Goal: Task Accomplishment & Management: Use online tool/utility

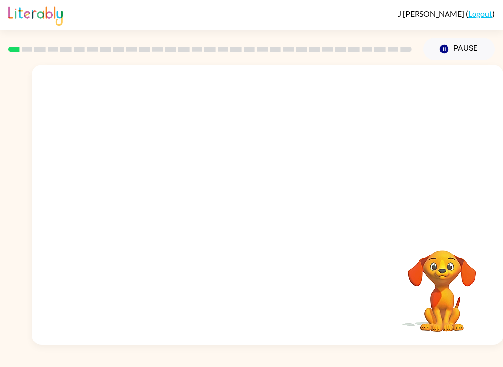
click at [240, 155] on video "Your browser must support playing .mp4 files to use Literably. Please try using…" at bounding box center [267, 147] width 471 height 165
click at [238, 150] on video "Your browser must support playing .mp4 files to use Literably. Please try using…" at bounding box center [267, 147] width 471 height 165
click at [296, 188] on video "Your browser must support playing .mp4 files to use Literably. Please try using…" at bounding box center [267, 147] width 471 height 165
click at [318, 166] on video "Your browser must support playing .mp4 files to use Literably. Please try using…" at bounding box center [267, 147] width 471 height 165
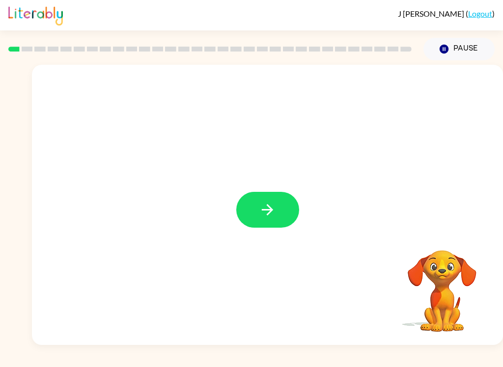
click at [243, 215] on button "button" at bounding box center [267, 210] width 63 height 36
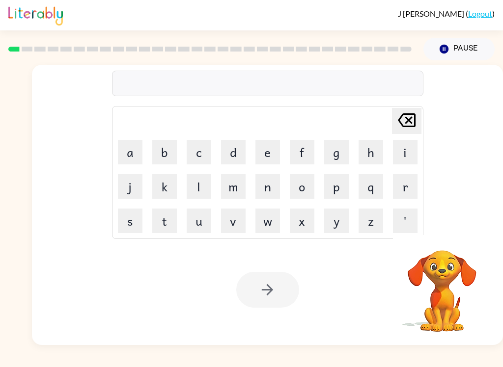
click at [173, 154] on button "b" at bounding box center [164, 152] width 25 height 25
click at [309, 181] on button "o" at bounding box center [302, 186] width 25 height 25
click at [401, 186] on button "r" at bounding box center [405, 186] width 25 height 25
click at [238, 151] on button "d" at bounding box center [233, 152] width 25 height 25
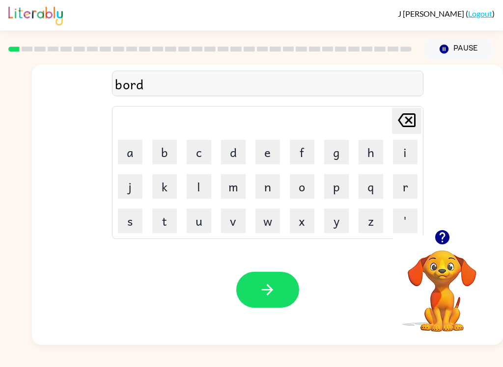
click at [278, 149] on button "e" at bounding box center [267, 152] width 25 height 25
click at [407, 182] on button "r" at bounding box center [405, 186] width 25 height 25
click at [261, 292] on icon "button" at bounding box center [267, 289] width 17 height 17
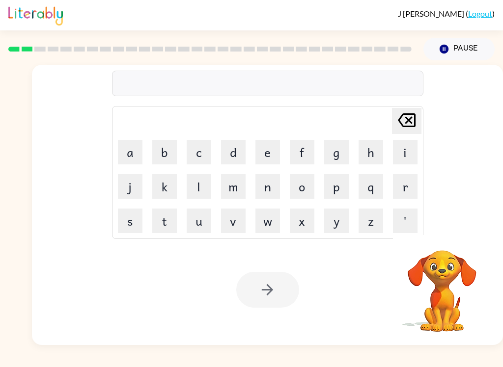
click at [197, 152] on button "c" at bounding box center [199, 152] width 25 height 25
click at [305, 193] on button "o" at bounding box center [302, 186] width 25 height 25
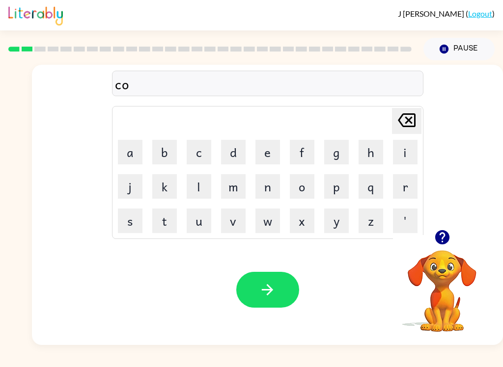
click at [243, 191] on button "m" at bounding box center [233, 186] width 25 height 25
click at [405, 116] on icon "[PERSON_NAME] last character input" at bounding box center [407, 121] width 24 height 24
click at [270, 184] on button "n" at bounding box center [267, 186] width 25 height 25
click at [409, 123] on icon "[PERSON_NAME] last character input" at bounding box center [407, 121] width 24 height 24
click at [194, 224] on button "u" at bounding box center [199, 221] width 25 height 25
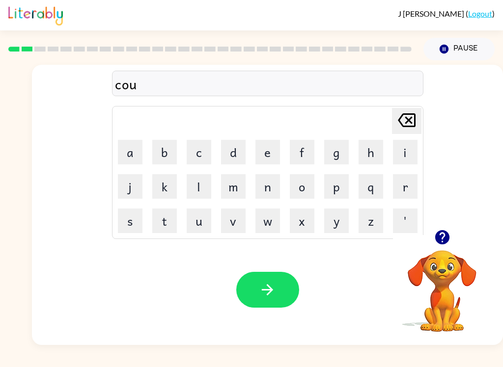
click at [272, 187] on button "n" at bounding box center [267, 186] width 25 height 25
click at [168, 221] on button "t" at bounding box center [164, 221] width 25 height 25
click at [278, 287] on button "button" at bounding box center [267, 290] width 63 height 36
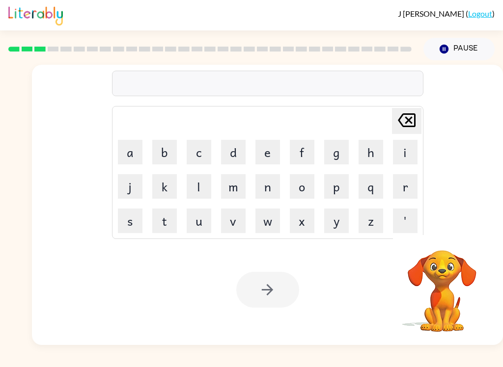
click at [203, 180] on button "l" at bounding box center [199, 186] width 25 height 25
click at [130, 145] on button "a" at bounding box center [130, 152] width 25 height 25
click at [396, 122] on icon "[PERSON_NAME] last character input" at bounding box center [407, 121] width 24 height 24
click at [302, 179] on button "o" at bounding box center [302, 186] width 25 height 25
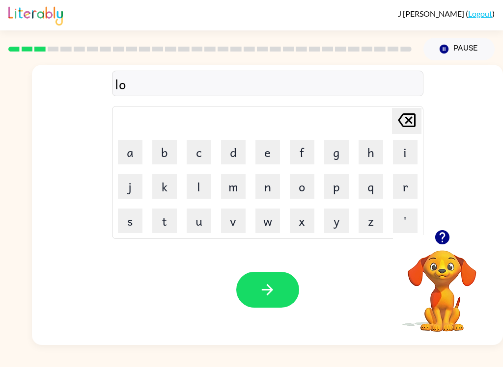
click at [194, 156] on button "c" at bounding box center [199, 152] width 25 height 25
click at [131, 151] on button "a" at bounding box center [130, 152] width 25 height 25
click at [166, 222] on button "t" at bounding box center [164, 221] width 25 height 25
click at [264, 152] on button "e" at bounding box center [267, 152] width 25 height 25
click at [278, 296] on button "button" at bounding box center [267, 290] width 63 height 36
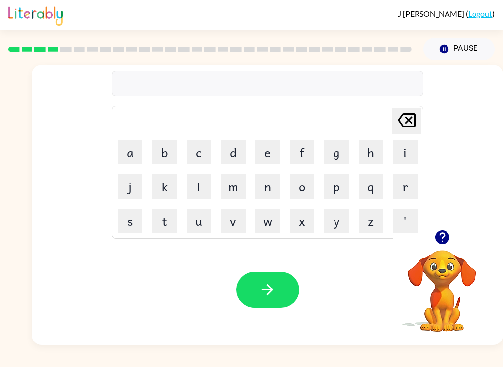
click at [159, 222] on button "t" at bounding box center [164, 221] width 25 height 25
click at [274, 224] on button "w" at bounding box center [267, 221] width 25 height 25
click at [404, 153] on button "i" at bounding box center [405, 152] width 25 height 25
click at [272, 185] on button "n" at bounding box center [267, 186] width 25 height 25
click at [266, 297] on icon "button" at bounding box center [267, 289] width 17 height 17
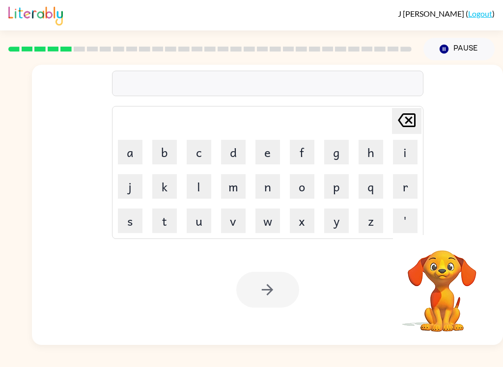
click at [273, 187] on button "n" at bounding box center [267, 186] width 25 height 25
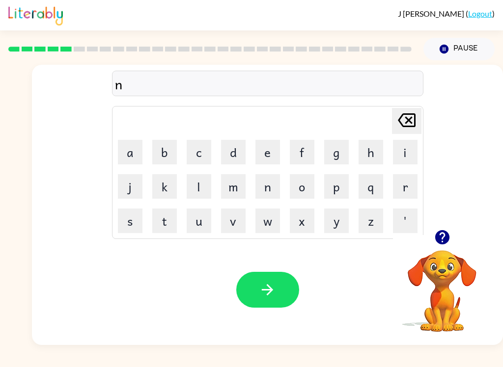
click at [402, 184] on button "r" at bounding box center [405, 186] width 25 height 25
click at [405, 120] on icon "[PERSON_NAME] last character input" at bounding box center [407, 121] width 24 height 24
click at [136, 153] on button "a" at bounding box center [130, 152] width 25 height 25
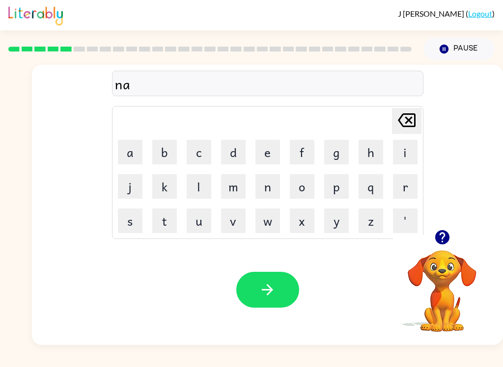
click at [407, 188] on button "r" at bounding box center [405, 186] width 25 height 25
click at [407, 187] on button "r" at bounding box center [405, 186] width 25 height 25
click at [310, 184] on button "o" at bounding box center [302, 186] width 25 height 25
click at [265, 224] on button "w" at bounding box center [267, 221] width 25 height 25
click at [207, 185] on button "l" at bounding box center [199, 186] width 25 height 25
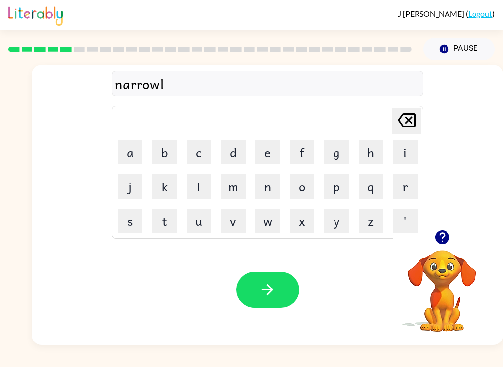
click at [334, 222] on button "y" at bounding box center [336, 221] width 25 height 25
click at [265, 291] on icon "button" at bounding box center [267, 289] width 11 height 11
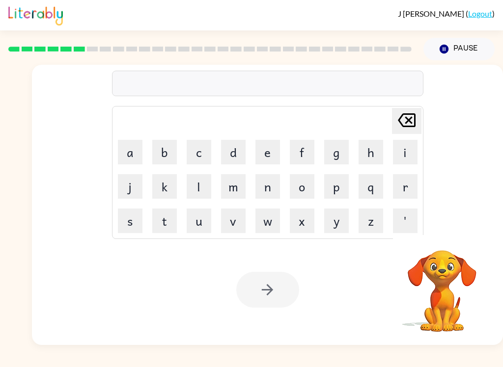
click at [164, 154] on button "b" at bounding box center [164, 152] width 25 height 25
click at [123, 154] on button "a" at bounding box center [130, 152] width 25 height 25
click at [409, 120] on icon at bounding box center [407, 120] width 18 height 14
click at [269, 153] on button "e" at bounding box center [267, 152] width 25 height 25
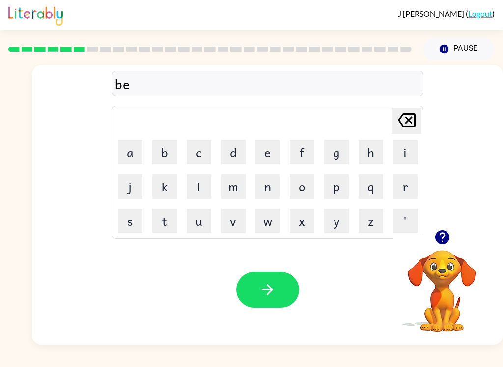
click at [383, 148] on button "h" at bounding box center [371, 152] width 25 height 25
click at [402, 164] on button "i" at bounding box center [405, 152] width 25 height 25
click at [269, 185] on button "n" at bounding box center [267, 186] width 25 height 25
click at [231, 144] on button "d" at bounding box center [233, 152] width 25 height 25
click at [262, 289] on icon "button" at bounding box center [267, 289] width 17 height 17
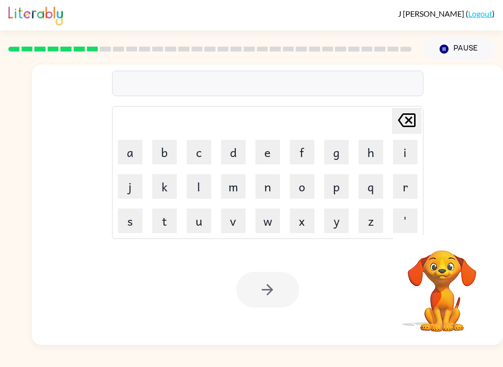
click at [172, 215] on button "t" at bounding box center [164, 221] width 25 height 25
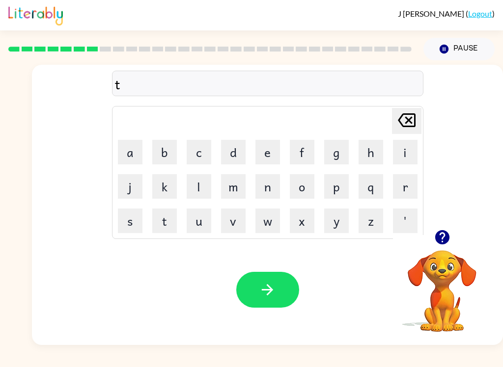
click at [411, 184] on button "r" at bounding box center [405, 186] width 25 height 25
click at [198, 144] on button "c" at bounding box center [199, 152] width 25 height 25
click at [175, 185] on button "k" at bounding box center [164, 186] width 25 height 25
click at [200, 185] on button "l" at bounding box center [199, 186] width 25 height 25
click at [410, 214] on button "'" at bounding box center [405, 221] width 25 height 25
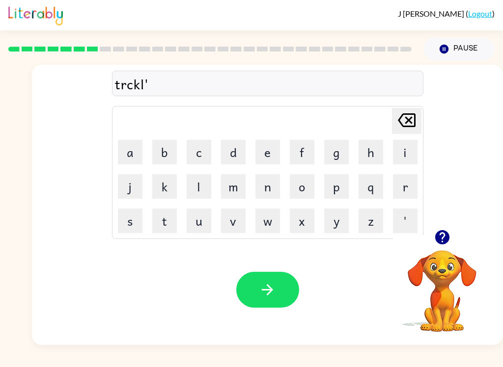
click at [416, 115] on icon "[PERSON_NAME] last character input" at bounding box center [407, 121] width 24 height 24
click at [413, 122] on icon "[PERSON_NAME] last character input" at bounding box center [407, 121] width 24 height 24
click at [411, 151] on button "i" at bounding box center [405, 152] width 25 height 25
click at [406, 119] on icon "[PERSON_NAME] last character input" at bounding box center [407, 121] width 24 height 24
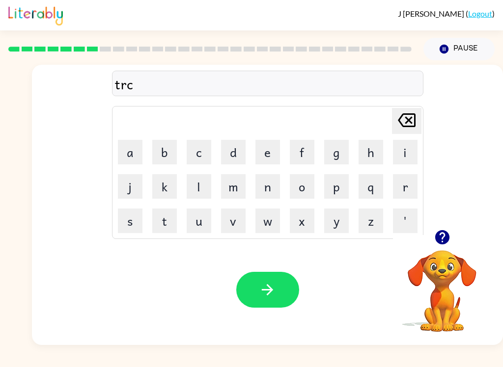
click at [406, 125] on icon "[PERSON_NAME] last character input" at bounding box center [407, 121] width 24 height 24
click at [407, 151] on button "i" at bounding box center [405, 152] width 25 height 25
click at [193, 149] on button "c" at bounding box center [199, 152] width 25 height 25
click at [164, 193] on button "k" at bounding box center [164, 186] width 25 height 25
click at [197, 190] on button "l" at bounding box center [199, 186] width 25 height 25
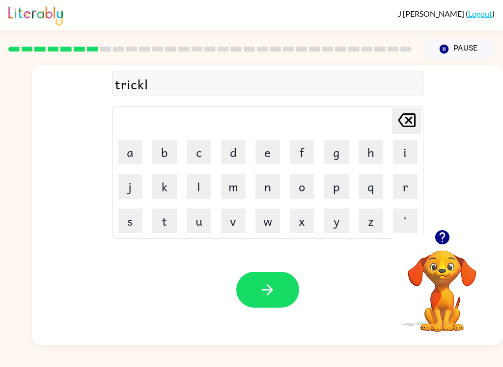
click at [273, 150] on button "e" at bounding box center [267, 152] width 25 height 25
click at [266, 285] on icon "button" at bounding box center [267, 289] width 17 height 17
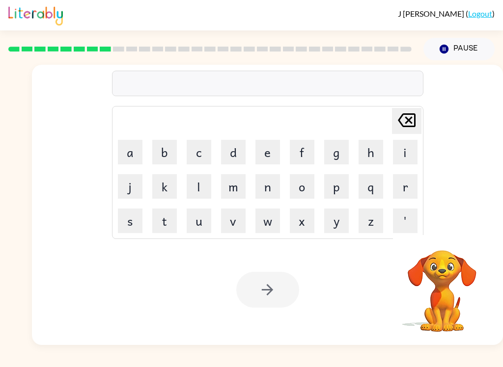
click at [231, 192] on button "m" at bounding box center [233, 186] width 25 height 25
click at [405, 146] on button "i" at bounding box center [405, 152] width 25 height 25
click at [407, 183] on button "r" at bounding box center [405, 186] width 25 height 25
click at [137, 151] on button "a" at bounding box center [130, 152] width 25 height 25
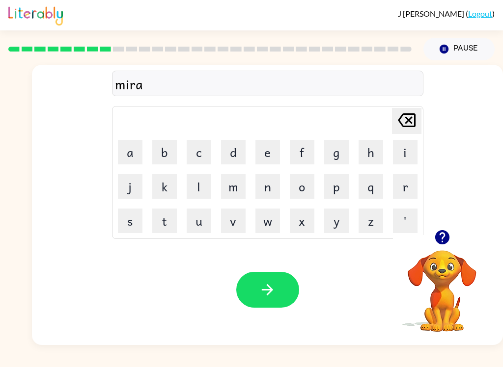
click at [198, 152] on button "c" at bounding box center [199, 152] width 25 height 25
click at [263, 149] on button "e" at bounding box center [267, 152] width 25 height 25
click at [412, 121] on icon "[PERSON_NAME] last character input" at bounding box center [407, 121] width 24 height 24
click at [199, 183] on button "l" at bounding box center [199, 186] width 25 height 25
click at [268, 151] on button "e" at bounding box center [267, 152] width 25 height 25
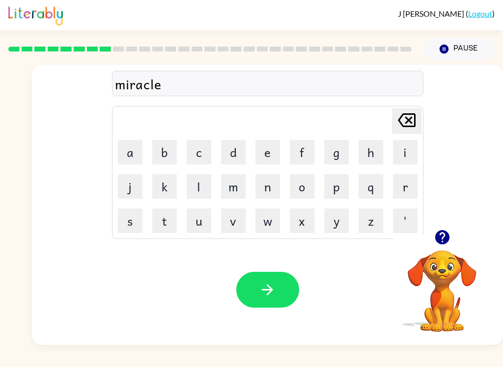
click at [281, 280] on button "button" at bounding box center [267, 290] width 63 height 36
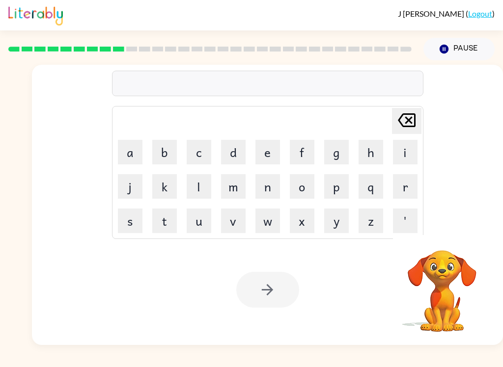
click at [271, 189] on button "n" at bounding box center [267, 186] width 25 height 25
click at [409, 150] on button "i" at bounding box center [405, 152] width 25 height 25
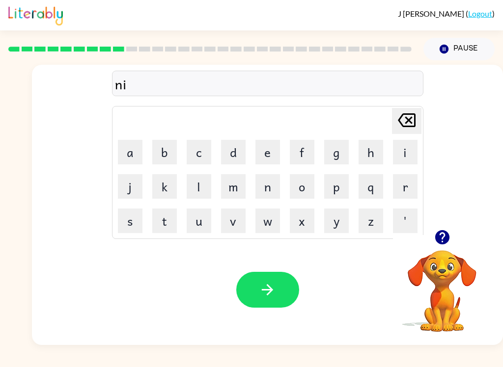
click at [234, 183] on button "m" at bounding box center [233, 186] width 25 height 25
click at [165, 149] on button "b" at bounding box center [164, 152] width 25 height 25
click at [195, 176] on button "l" at bounding box center [199, 186] width 25 height 25
click at [270, 145] on button "e" at bounding box center [267, 152] width 25 height 25
click at [280, 290] on button "button" at bounding box center [267, 290] width 63 height 36
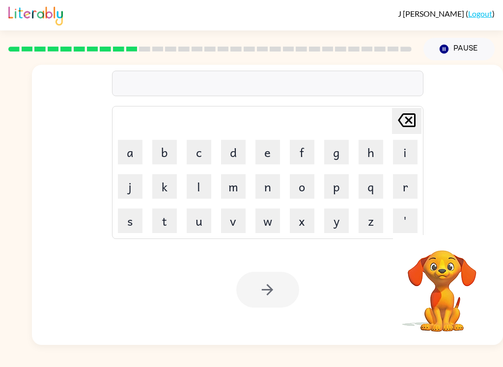
click at [196, 223] on button "u" at bounding box center [199, 221] width 25 height 25
click at [270, 186] on button "n" at bounding box center [267, 186] width 25 height 25
click at [305, 160] on button "f" at bounding box center [302, 152] width 25 height 25
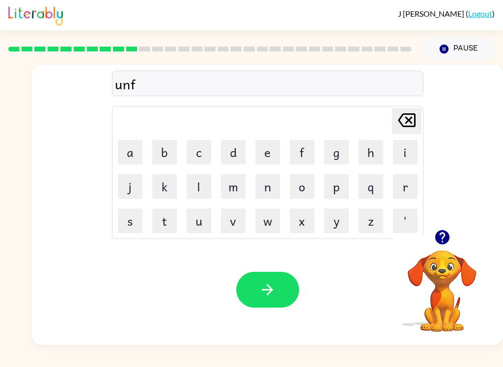
click at [309, 186] on button "o" at bounding box center [302, 186] width 25 height 25
click at [201, 190] on button "l" at bounding box center [199, 186] width 25 height 25
click at [242, 145] on button "d" at bounding box center [233, 152] width 25 height 25
click at [270, 299] on icon "button" at bounding box center [267, 289] width 17 height 17
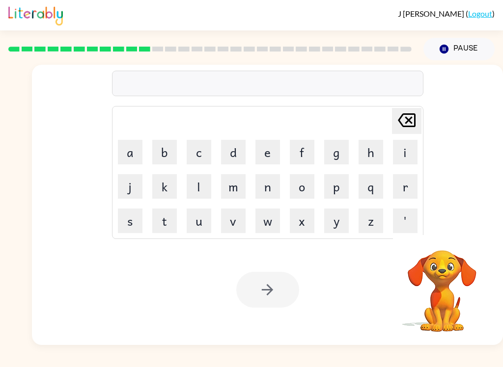
click at [235, 218] on button "v" at bounding box center [233, 221] width 25 height 25
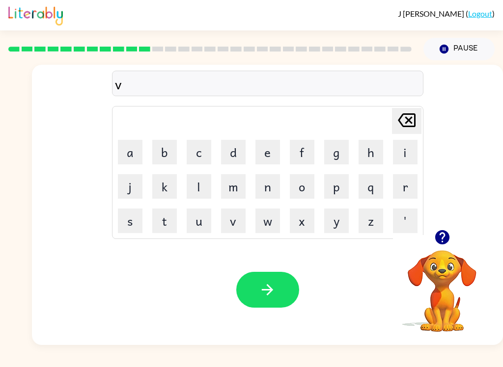
click at [306, 187] on button "o" at bounding box center [302, 186] width 25 height 25
click at [158, 224] on button "t" at bounding box center [164, 221] width 25 height 25
click at [274, 156] on button "e" at bounding box center [267, 152] width 25 height 25
click at [262, 291] on icon "button" at bounding box center [267, 289] width 11 height 11
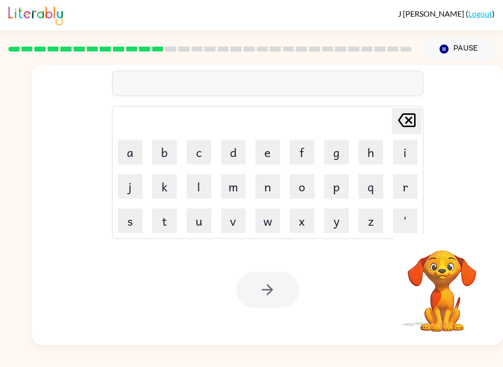
click at [165, 153] on button "b" at bounding box center [164, 152] width 25 height 25
click at [267, 154] on button "e" at bounding box center [267, 152] width 25 height 25
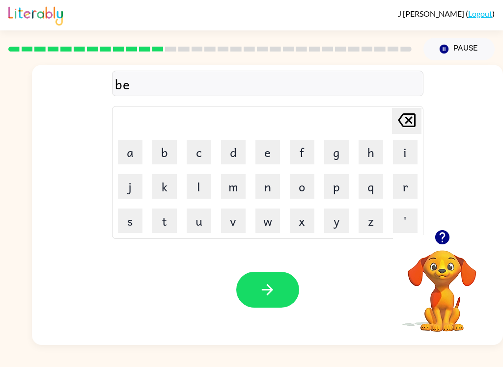
click at [162, 216] on button "t" at bounding box center [164, 221] width 25 height 25
click at [404, 150] on button "i" at bounding box center [405, 152] width 25 height 25
click at [232, 188] on button "m" at bounding box center [233, 186] width 25 height 25
click at [271, 154] on button "e" at bounding box center [267, 152] width 25 height 25
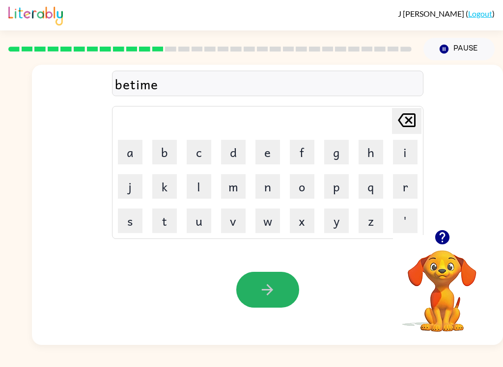
click at [258, 303] on button "button" at bounding box center [267, 290] width 63 height 36
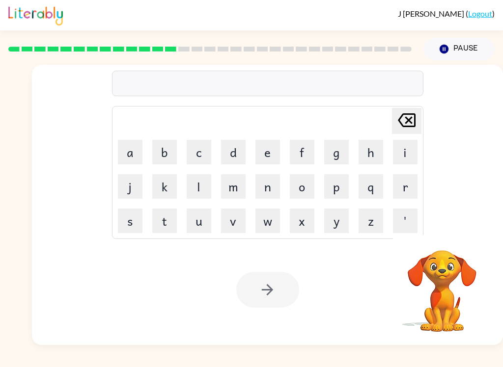
click at [299, 153] on button "f" at bounding box center [302, 152] width 25 height 25
click at [402, 163] on button "i" at bounding box center [405, 152] width 25 height 25
click at [164, 224] on button "t" at bounding box center [164, 221] width 25 height 25
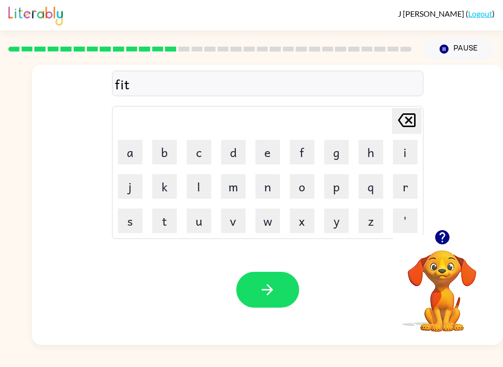
click at [273, 188] on button "n" at bounding box center [267, 186] width 25 height 25
click at [133, 221] on button "s" at bounding box center [130, 221] width 25 height 25
click at [132, 220] on button "s" at bounding box center [130, 221] width 25 height 25
click at [407, 114] on icon at bounding box center [407, 120] width 18 height 14
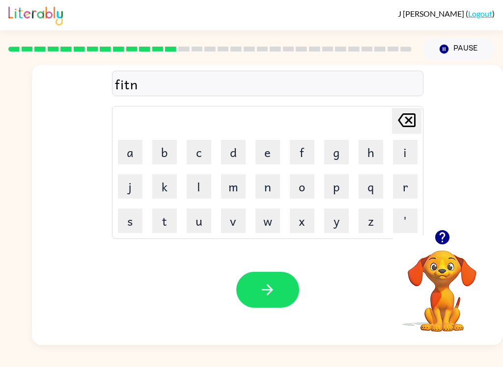
click at [272, 155] on button "e" at bounding box center [267, 152] width 25 height 25
click at [124, 227] on button "s" at bounding box center [130, 221] width 25 height 25
click at [124, 226] on button "s" at bounding box center [130, 221] width 25 height 25
click at [250, 290] on button "button" at bounding box center [267, 290] width 63 height 36
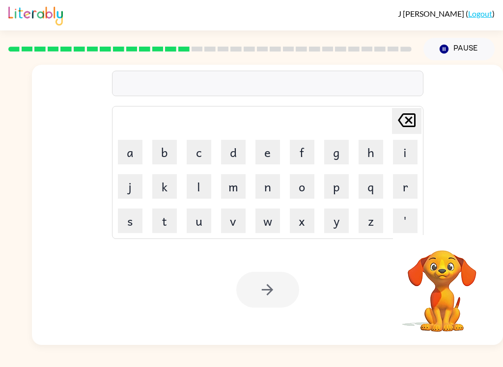
click at [262, 152] on button "e" at bounding box center [267, 152] width 25 height 25
click at [409, 115] on icon at bounding box center [407, 120] width 18 height 14
click at [408, 115] on icon at bounding box center [407, 120] width 18 height 14
click at [234, 152] on button "d" at bounding box center [233, 152] width 25 height 25
click at [257, 157] on button "e" at bounding box center [267, 152] width 25 height 25
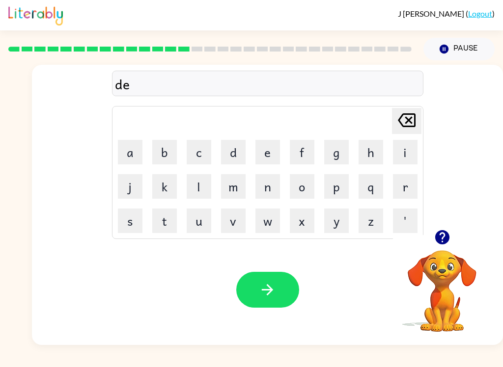
click at [204, 188] on button "l" at bounding box center [199, 186] width 25 height 25
click at [135, 148] on button "a" at bounding box center [130, 152] width 25 height 25
click at [346, 220] on button "y" at bounding box center [336, 221] width 25 height 25
click at [260, 292] on icon "button" at bounding box center [267, 289] width 17 height 17
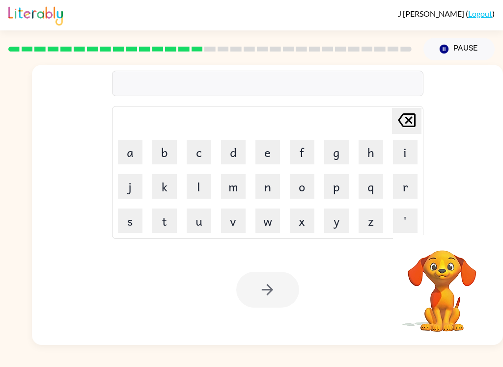
click at [209, 260] on div "Your browser must support playing .mp4 files to use Literably. Please try using…" at bounding box center [267, 290] width 471 height 111
click at [160, 218] on button "t" at bounding box center [164, 221] width 25 height 25
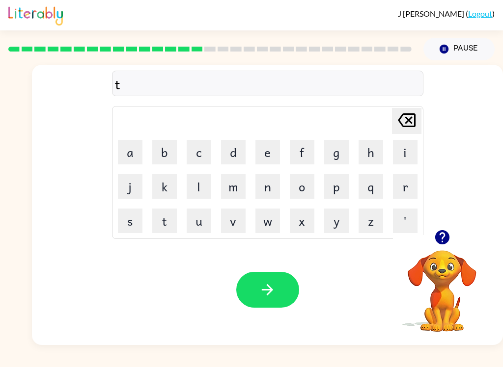
click at [277, 147] on button "e" at bounding box center [267, 152] width 25 height 25
click at [403, 187] on button "r" at bounding box center [405, 186] width 25 height 25
click at [232, 197] on button "m" at bounding box center [233, 186] width 25 height 25
click at [267, 290] on icon "button" at bounding box center [267, 289] width 11 height 11
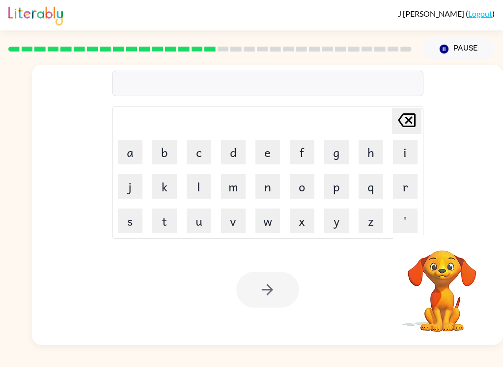
click at [134, 220] on button "s" at bounding box center [130, 221] width 25 height 25
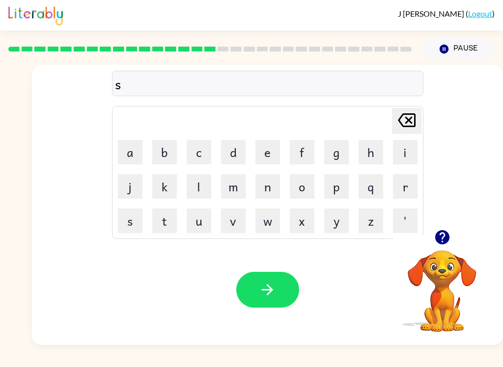
click at [264, 154] on button "e" at bounding box center [267, 152] width 25 height 25
click at [162, 221] on button "t" at bounding box center [164, 221] width 25 height 25
click at [268, 298] on icon "button" at bounding box center [267, 289] width 17 height 17
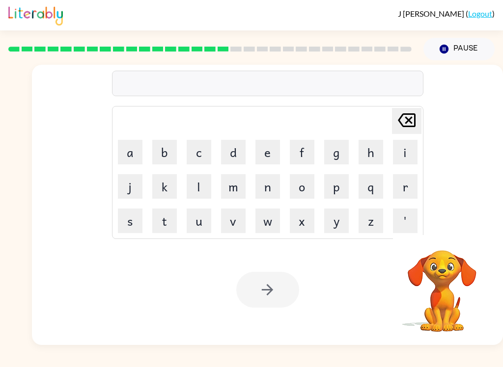
click at [164, 153] on button "b" at bounding box center [164, 152] width 25 height 25
click at [405, 188] on button "r" at bounding box center [405, 186] width 25 height 25
click at [407, 151] on button "i" at bounding box center [405, 152] width 25 height 25
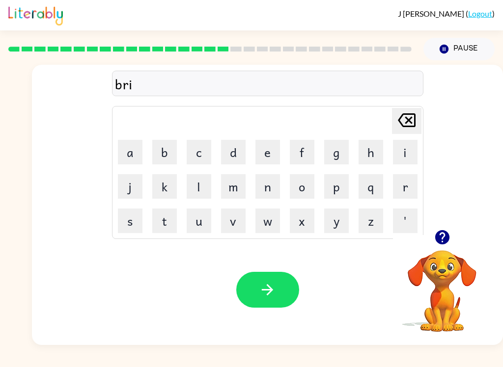
click at [231, 186] on button "m" at bounding box center [233, 186] width 25 height 25
click at [232, 189] on button "m" at bounding box center [233, 186] width 25 height 25
click at [402, 156] on button "i" at bounding box center [405, 152] width 25 height 25
click at [272, 195] on button "n" at bounding box center [267, 186] width 25 height 25
click at [346, 153] on button "g" at bounding box center [336, 152] width 25 height 25
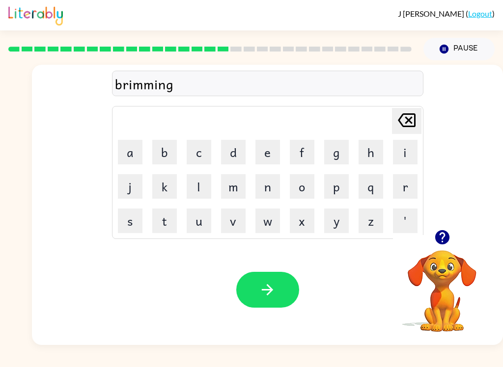
click at [273, 286] on icon "button" at bounding box center [267, 289] width 17 height 17
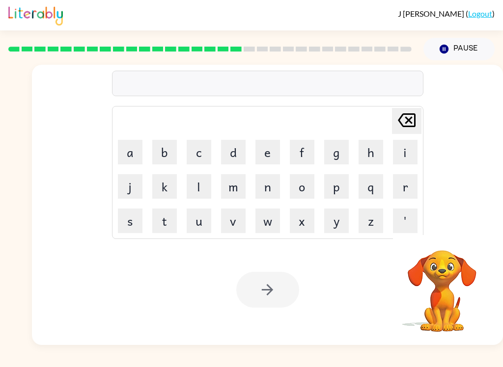
click at [345, 185] on button "p" at bounding box center [336, 186] width 25 height 25
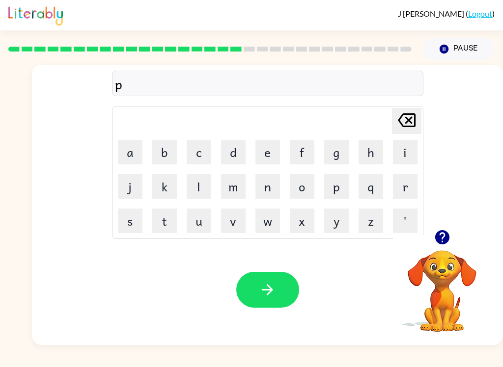
click at [203, 184] on button "l" at bounding box center [199, 186] width 25 height 25
click at [131, 157] on button "a" at bounding box center [130, 152] width 25 height 25
click at [131, 217] on button "s" at bounding box center [130, 221] width 25 height 25
click at [169, 217] on button "t" at bounding box center [164, 221] width 25 height 25
click at [405, 153] on button "i" at bounding box center [405, 152] width 25 height 25
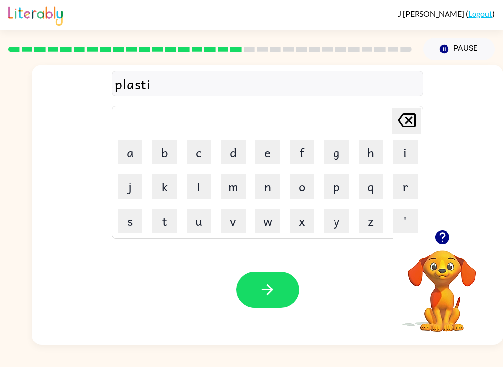
click at [204, 152] on button "c" at bounding box center [199, 152] width 25 height 25
click at [261, 290] on icon "button" at bounding box center [267, 289] width 17 height 17
click at [232, 153] on button "d" at bounding box center [233, 152] width 25 height 25
click at [404, 155] on button "i" at bounding box center [405, 152] width 25 height 25
click at [133, 219] on button "s" at bounding box center [130, 221] width 25 height 25
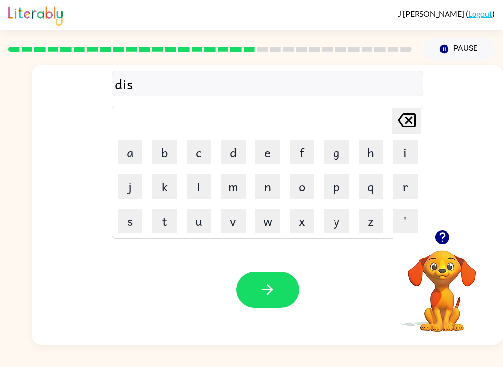
click at [341, 190] on button "p" at bounding box center [336, 186] width 25 height 25
click at [193, 183] on button "l" at bounding box center [199, 186] width 25 height 25
click at [134, 152] on button "a" at bounding box center [130, 152] width 25 height 25
click at [336, 221] on button "y" at bounding box center [336, 221] width 25 height 25
click at [268, 291] on icon "button" at bounding box center [267, 289] width 11 height 11
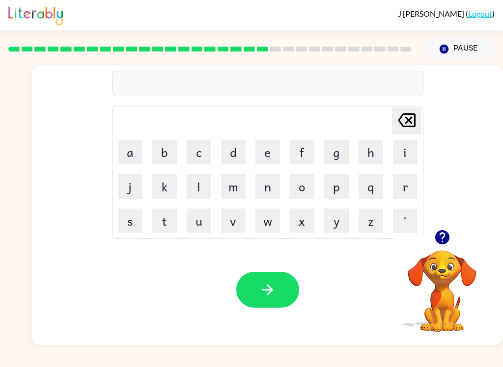
click at [451, 286] on video "Your browser must support playing .mp4 files to use Literably. Please try using…" at bounding box center [442, 284] width 98 height 98
click at [440, 238] on icon "button" at bounding box center [442, 237] width 14 height 14
click at [268, 283] on icon "button" at bounding box center [267, 289] width 17 height 17
click at [270, 283] on icon "button" at bounding box center [267, 289] width 17 height 17
click at [248, 280] on button "button" at bounding box center [267, 290] width 63 height 36
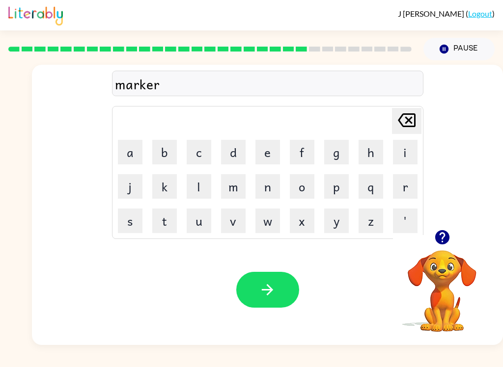
click at [277, 277] on button "button" at bounding box center [267, 290] width 63 height 36
click at [258, 288] on button "button" at bounding box center [267, 290] width 63 height 36
click at [274, 292] on icon "button" at bounding box center [267, 289] width 17 height 17
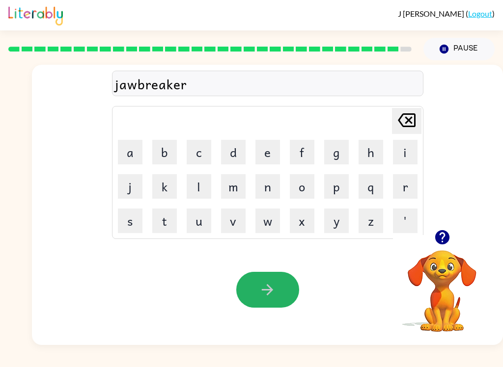
click at [272, 284] on icon "button" at bounding box center [267, 289] width 17 height 17
